Goal: Information Seeking & Learning: Learn about a topic

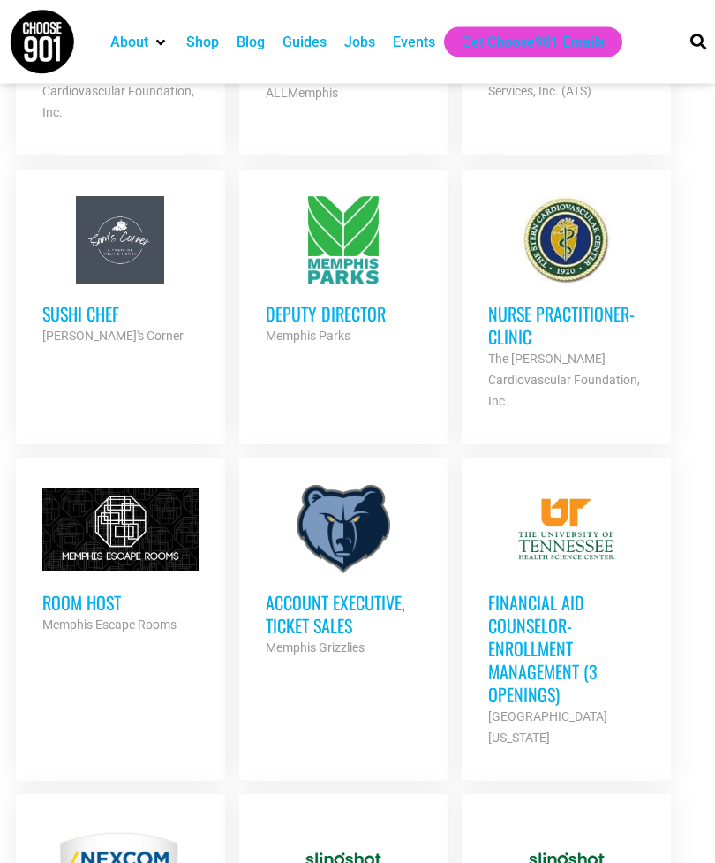
scroll to position [1282, 0]
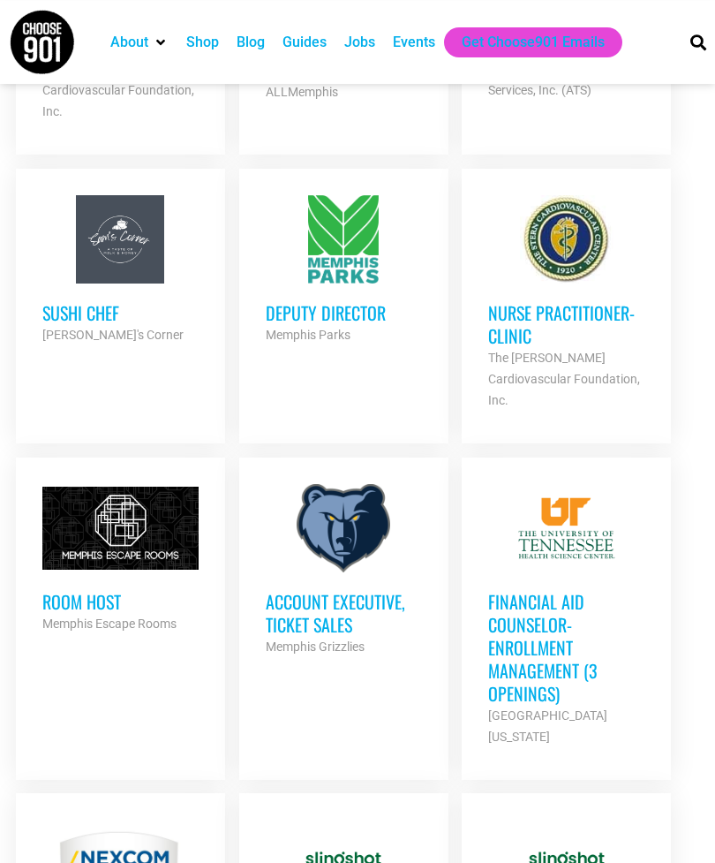
click at [109, 590] on h3 "Room Host" at bounding box center [120, 601] width 156 height 23
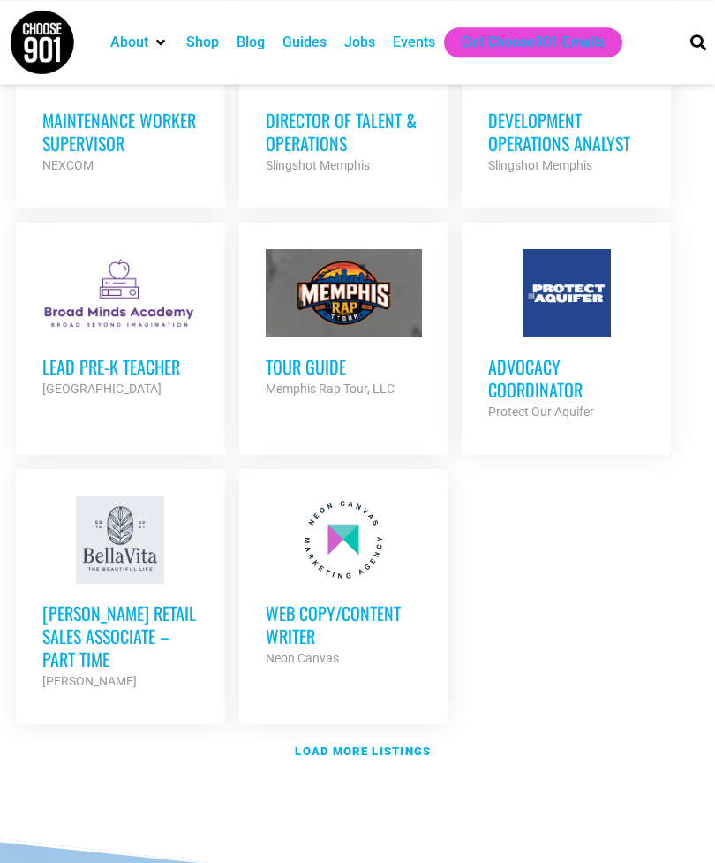
scroll to position [2099, 0]
click at [401, 744] on strong "Load more listings" at bounding box center [363, 750] width 136 height 13
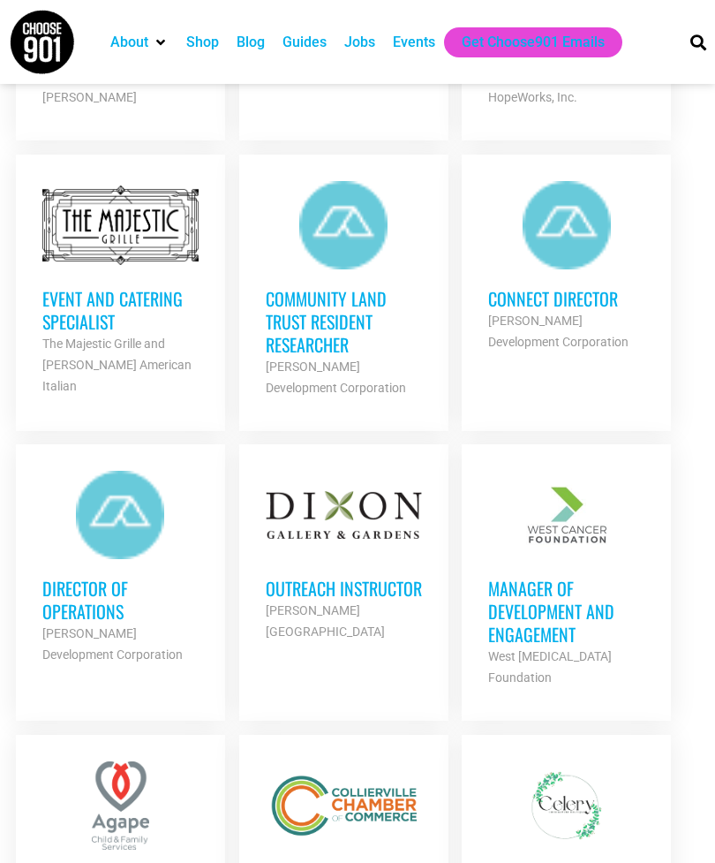
scroll to position [2753, 0]
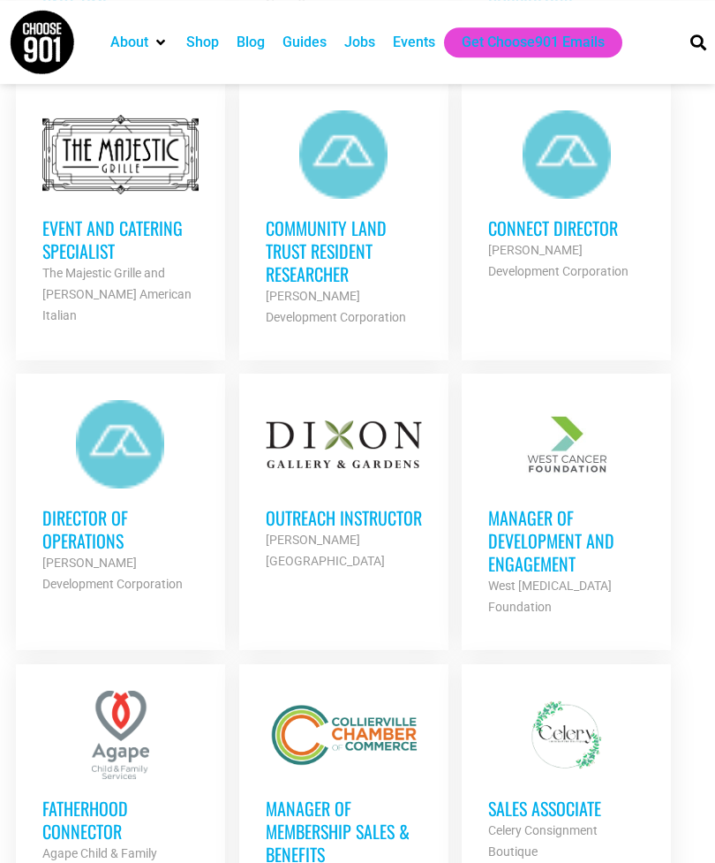
click at [346, 506] on h3 "Outreach Instructor" at bounding box center [344, 517] width 156 height 23
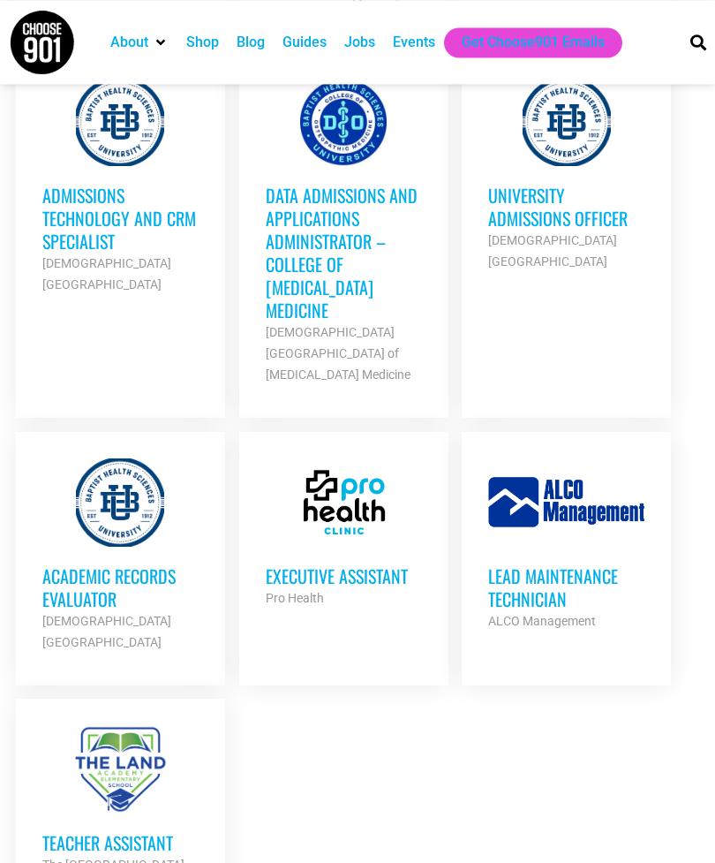
scroll to position [4035, 0]
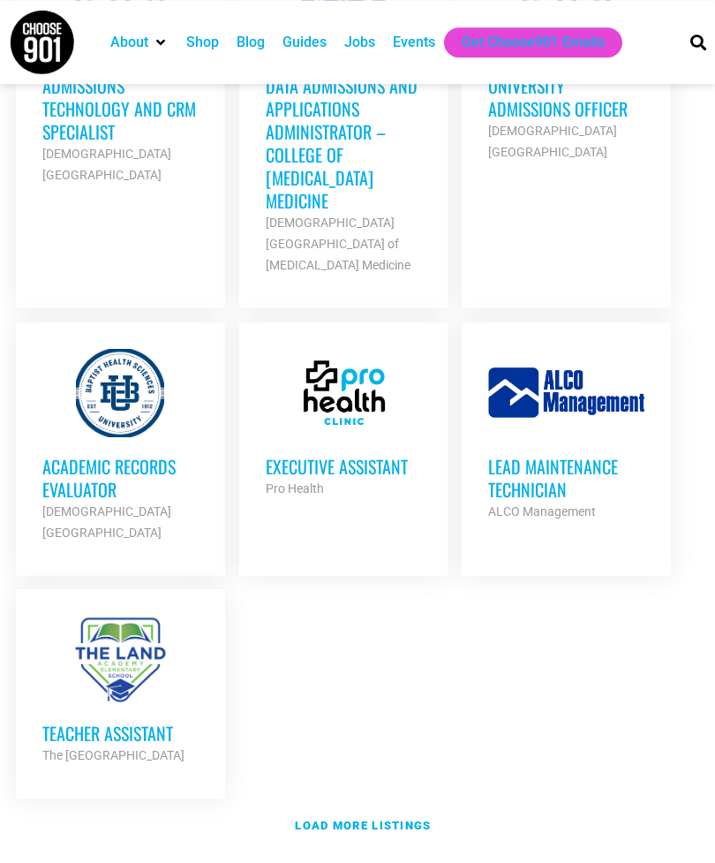
click at [377, 819] on strong "Load more listings" at bounding box center [363, 825] width 136 height 13
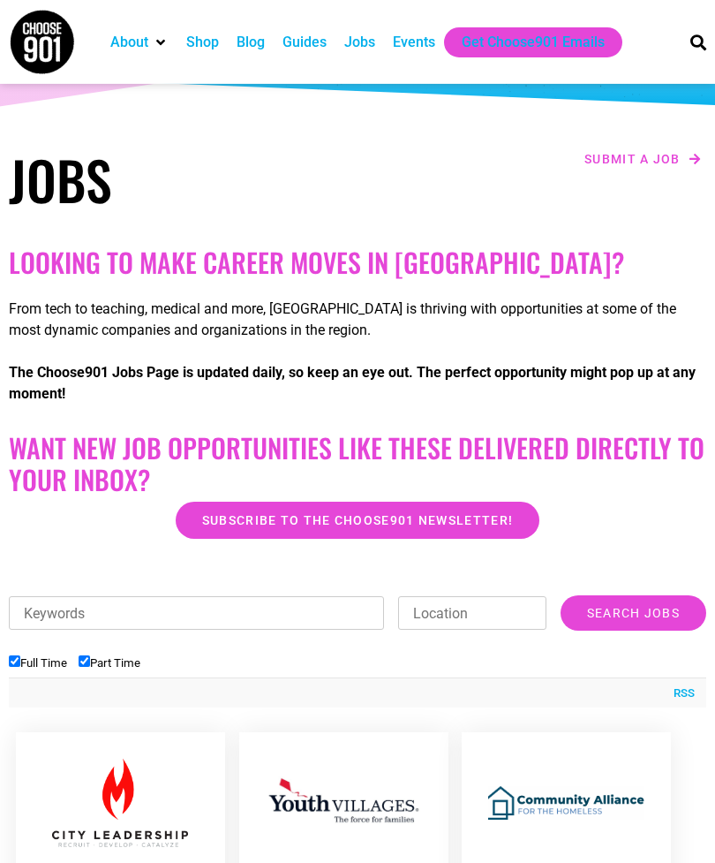
scroll to position [0, 0]
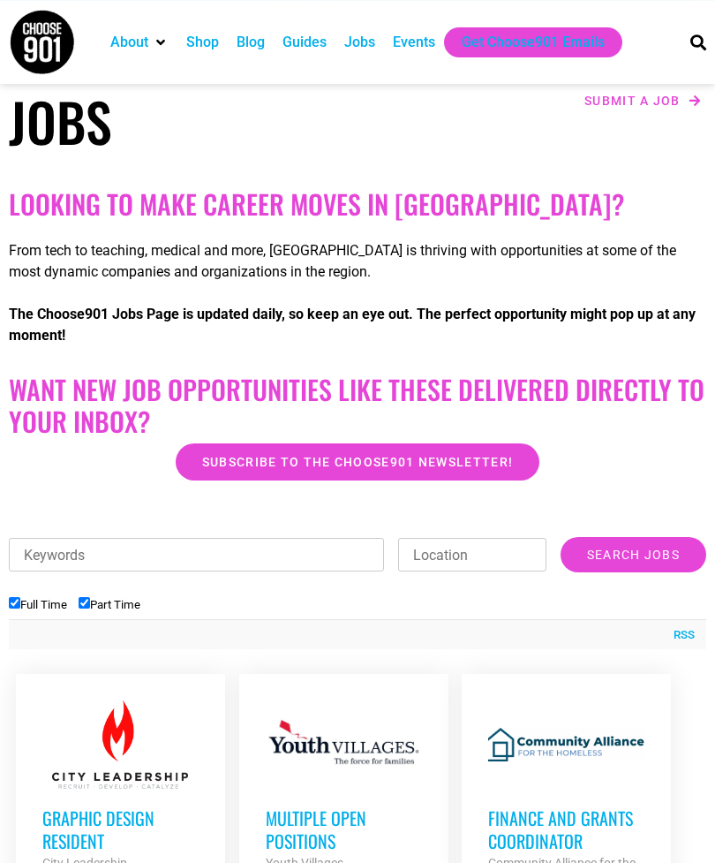
click at [300, 552] on input "Keywords" at bounding box center [196, 555] width 375 height 34
click at [20, 601] on input "Full Time" at bounding box center [14, 602] width 11 height 11
checkbox input "false"
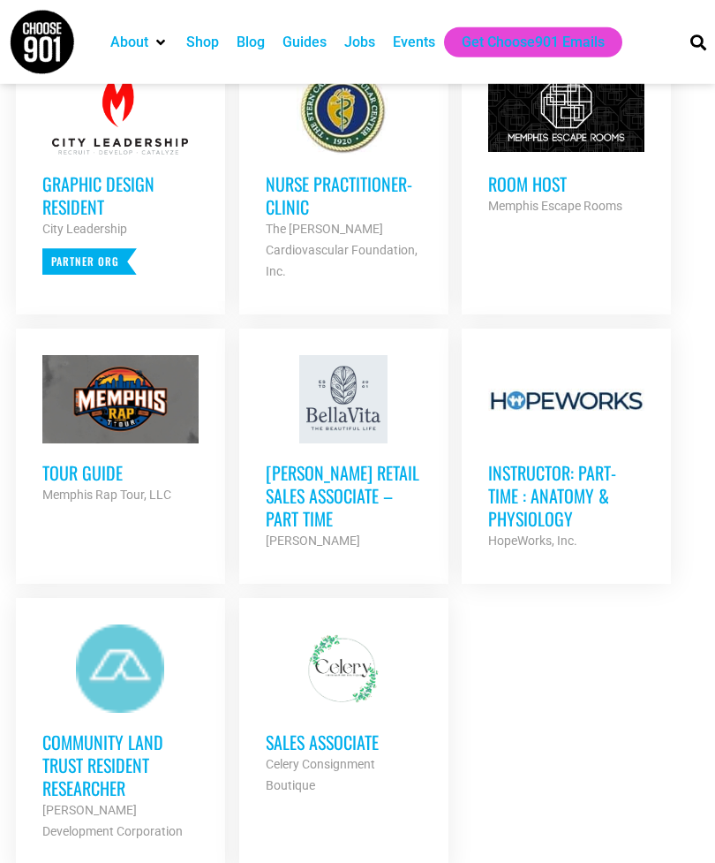
scroll to position [848, 0]
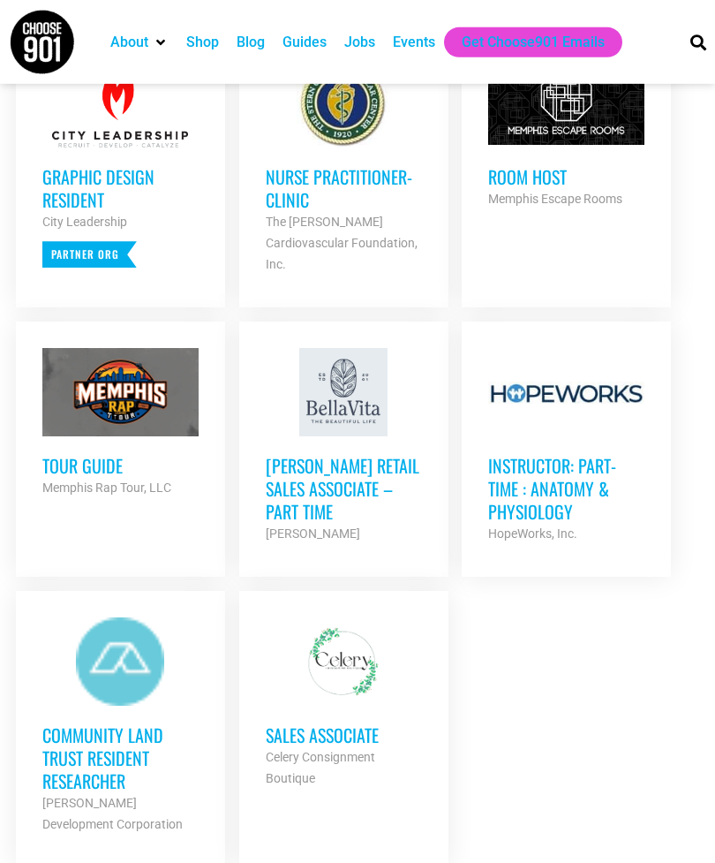
click at [347, 723] on h3 "Sales Associate" at bounding box center [344, 734] width 156 height 23
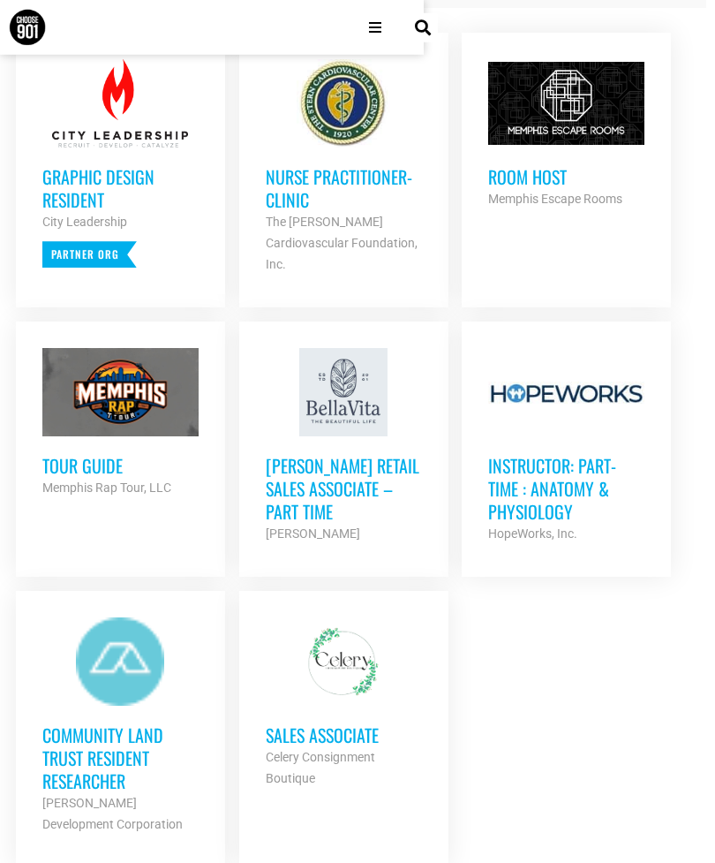
scroll to position [905, 0]
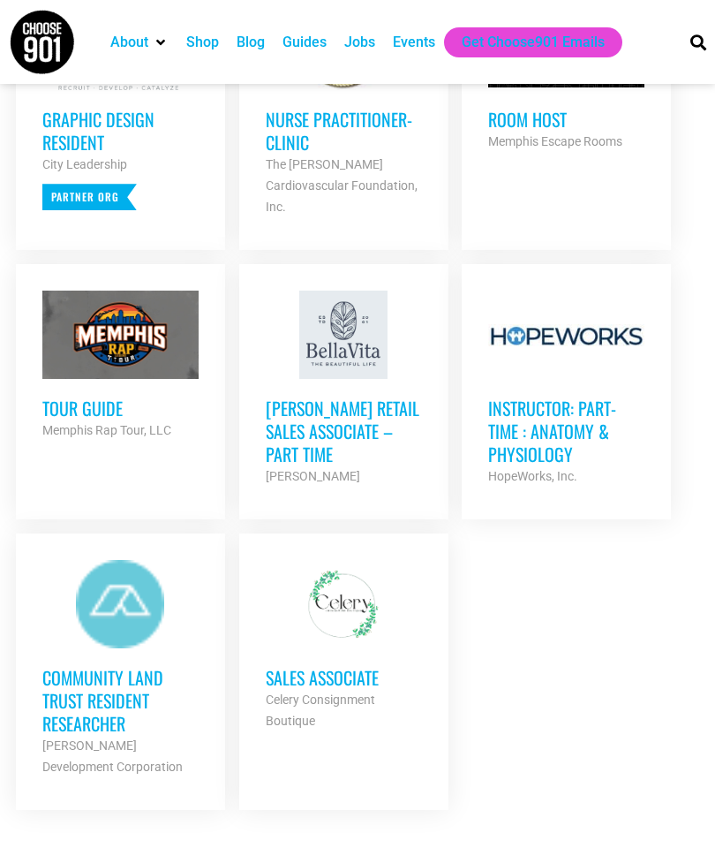
click at [81, 154] on h3 "Graphic Design Resident" at bounding box center [120, 131] width 156 height 46
click at [302, 90] on div at bounding box center [344, 46] width 156 height 88
click at [515, 131] on h3 "Room Host" at bounding box center [566, 119] width 156 height 23
click at [291, 465] on h3 "[PERSON_NAME] Retail Sales Associate – Part Time" at bounding box center [344, 430] width 156 height 69
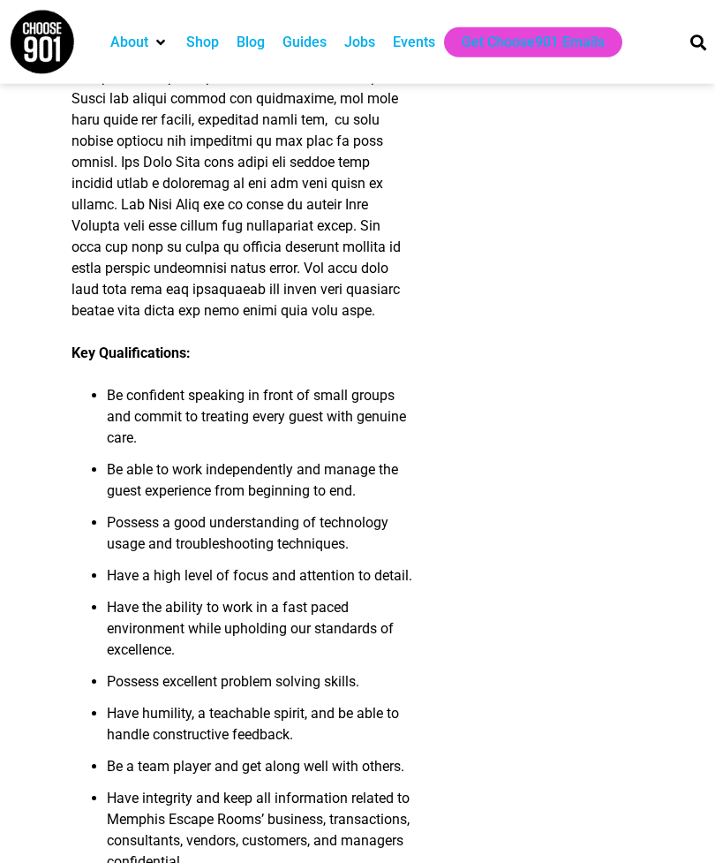
scroll to position [557, 0]
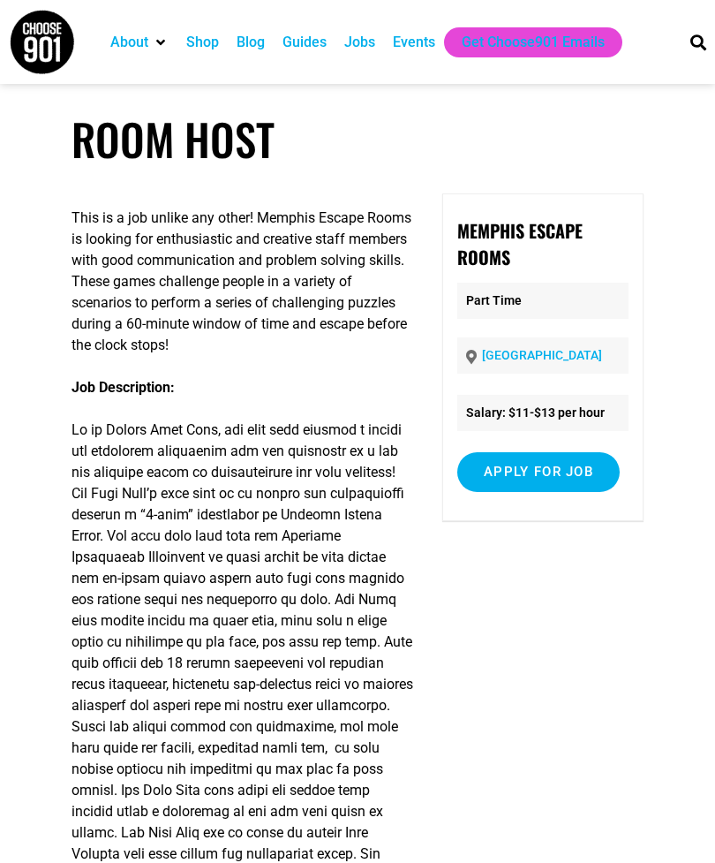
click at [502, 405] on li "Salary: $11-$13 per hour" at bounding box center [542, 413] width 171 height 36
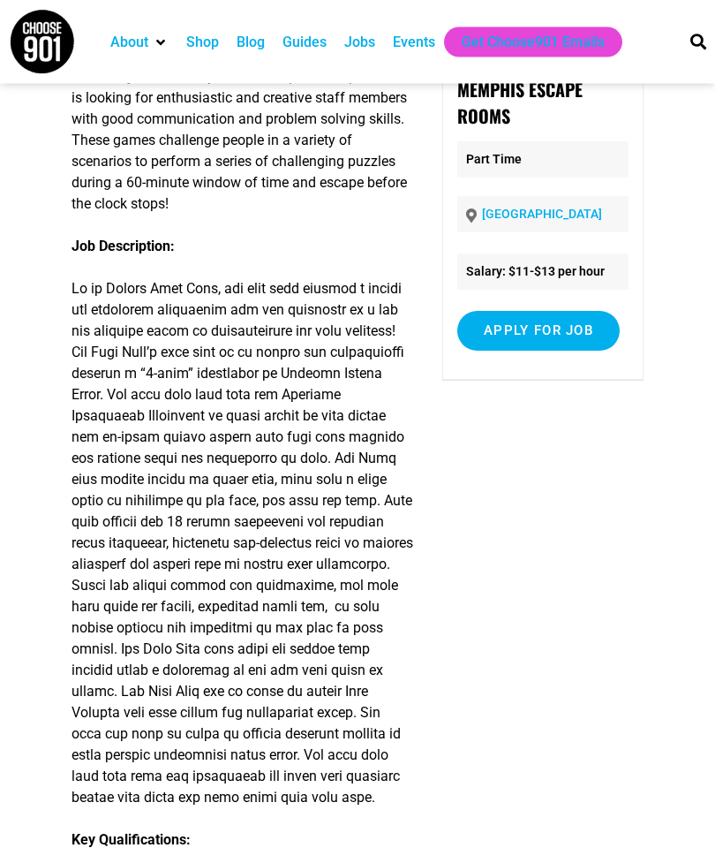
scroll to position [133, 0]
